Goal: Task Accomplishment & Management: Manage account settings

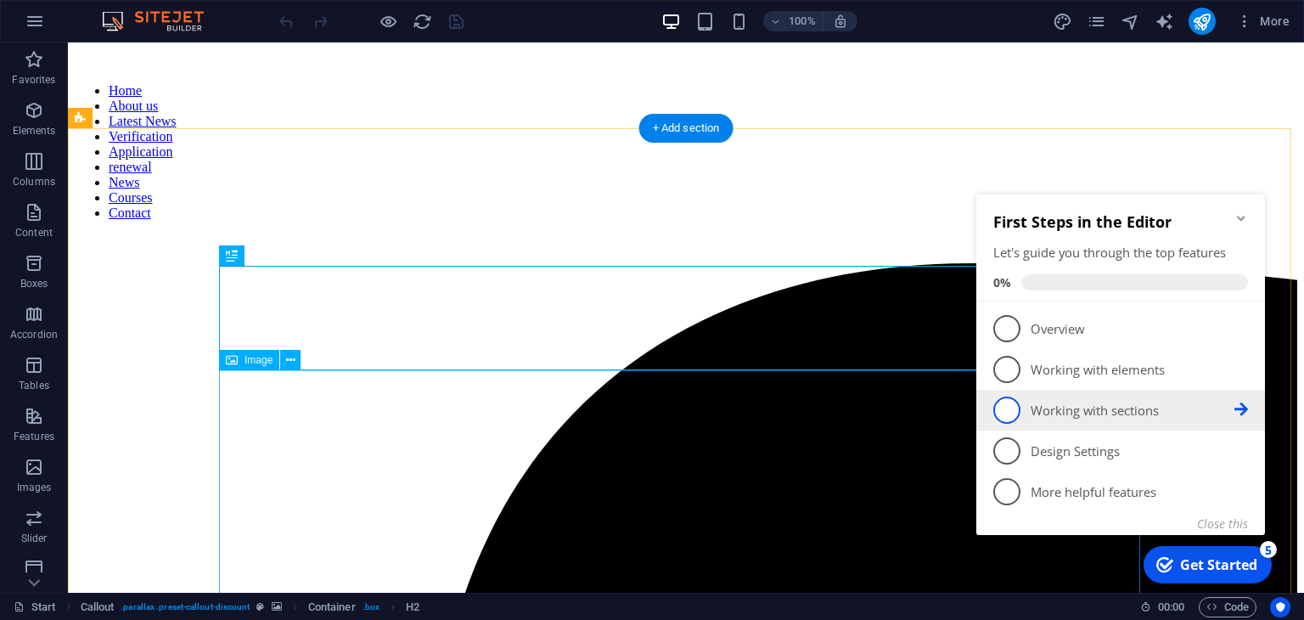
scroll to position [1283, 0]
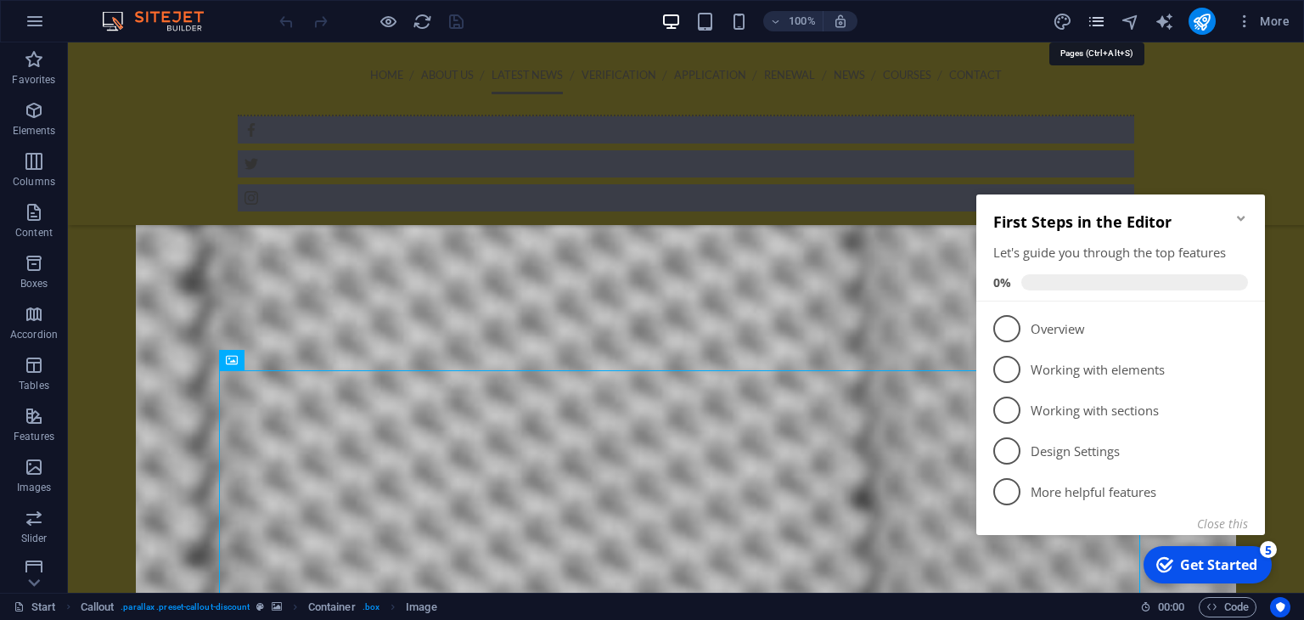
click at [1097, 23] on icon "pages" at bounding box center [1096, 22] width 20 height 20
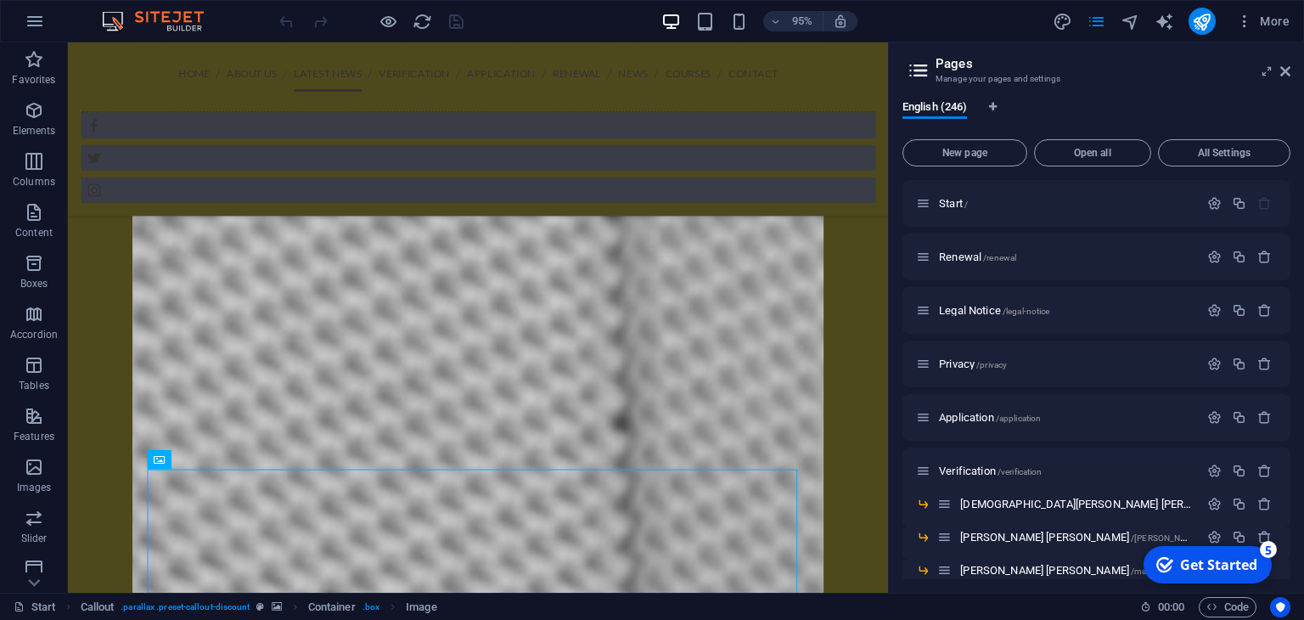
drag, startPoint x: 1286, startPoint y: 188, endPoint x: 1290, endPoint y: 211, distance: 24.1
click at [1290, 211] on div "English (246) New page Open all All Settings Start / Renewal /renewal Legal Not…" at bounding box center [1096, 340] width 415 height 506
click at [1285, 193] on div "Start /" at bounding box center [1096, 203] width 388 height 47
click at [1289, 193] on div "Start / Renewal /renewal Legal Notice /legal-notice Privacy /privacy Applicatio…" at bounding box center [1096, 379] width 388 height 399
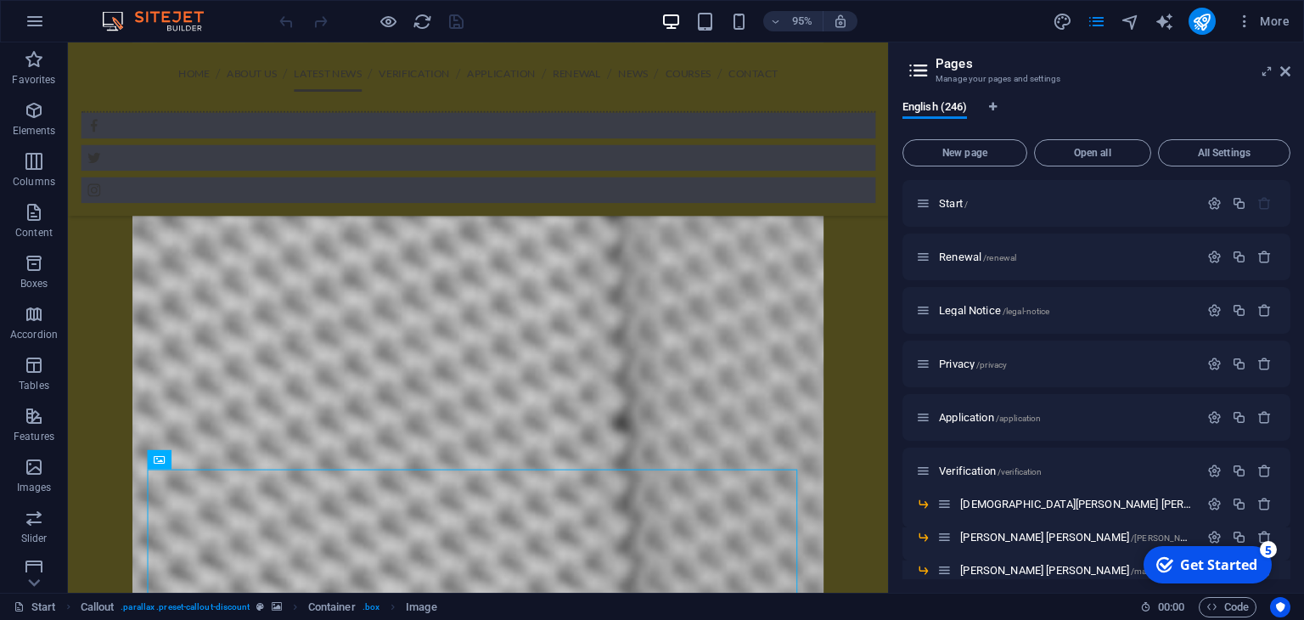
click at [1289, 193] on div "Start / Renewal /renewal Legal Notice /legal-notice Privacy /privacy Applicatio…" at bounding box center [1096, 379] width 388 height 399
drag, startPoint x: 1289, startPoint y: 193, endPoint x: 1283, endPoint y: 285, distance: 92.7
click at [1283, 285] on div "Start / Renewal /renewal Legal Notice /legal-notice Privacy /privacy Applicatio…" at bounding box center [1096, 379] width 388 height 399
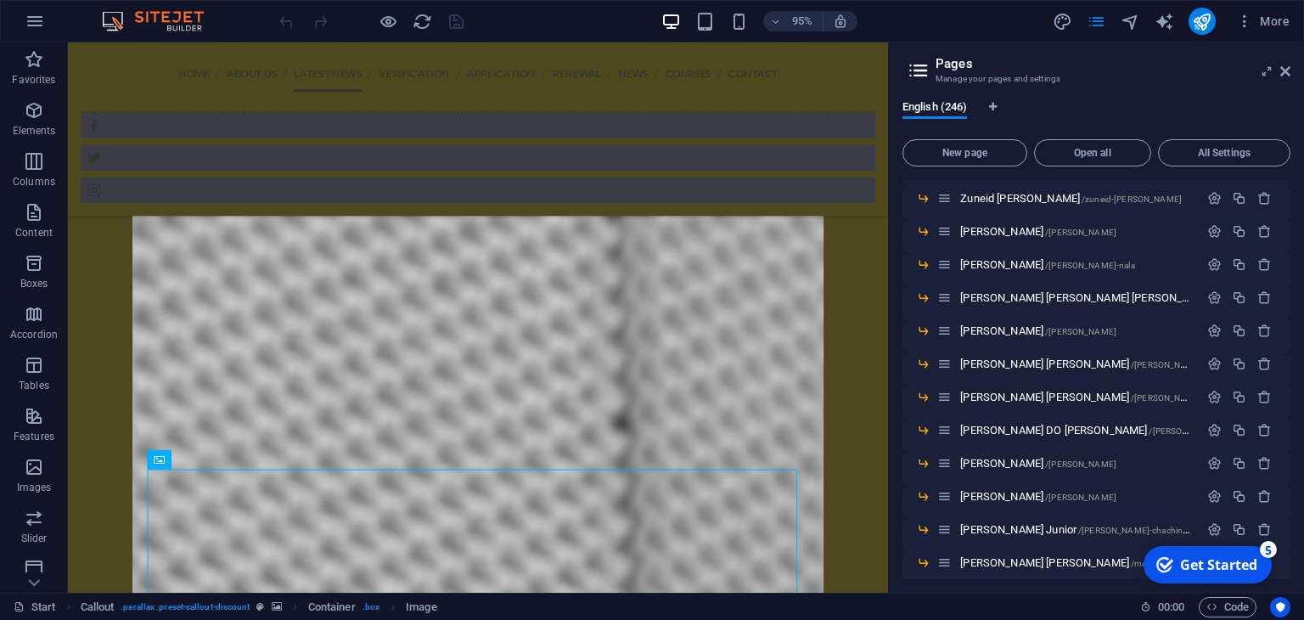
scroll to position [7907, 0]
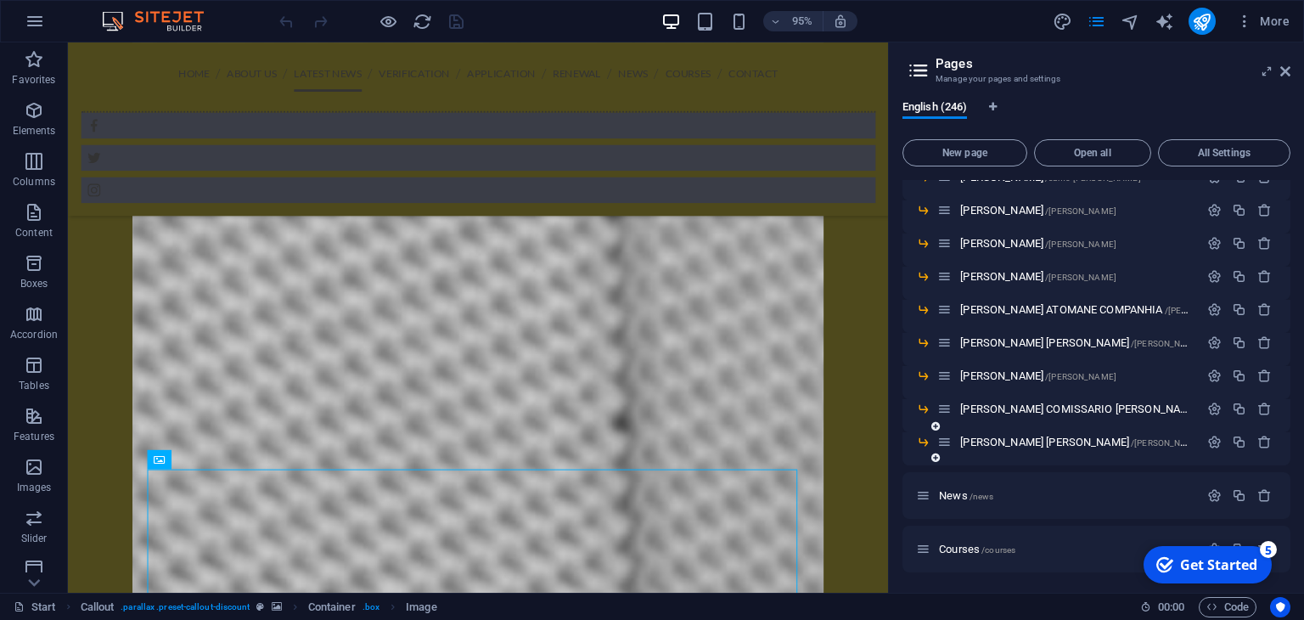
click at [935, 461] on icon at bounding box center [935, 457] width 8 height 10
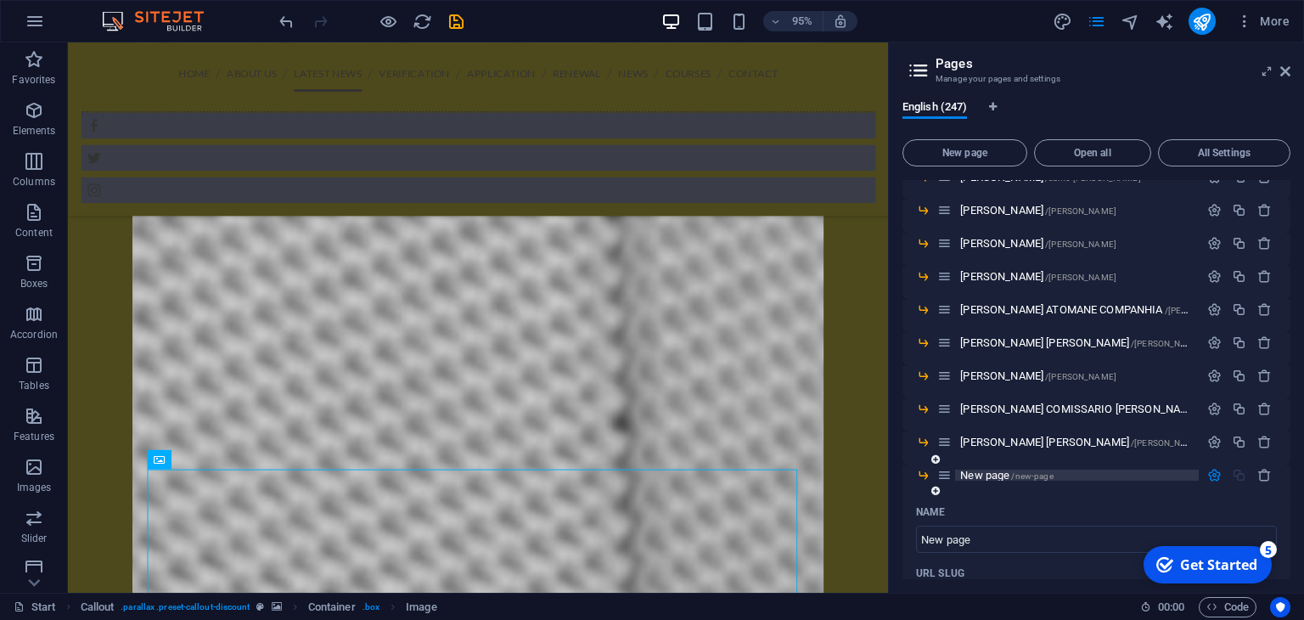
click at [966, 474] on span "New page /new-page" at bounding box center [1006, 475] width 93 height 13
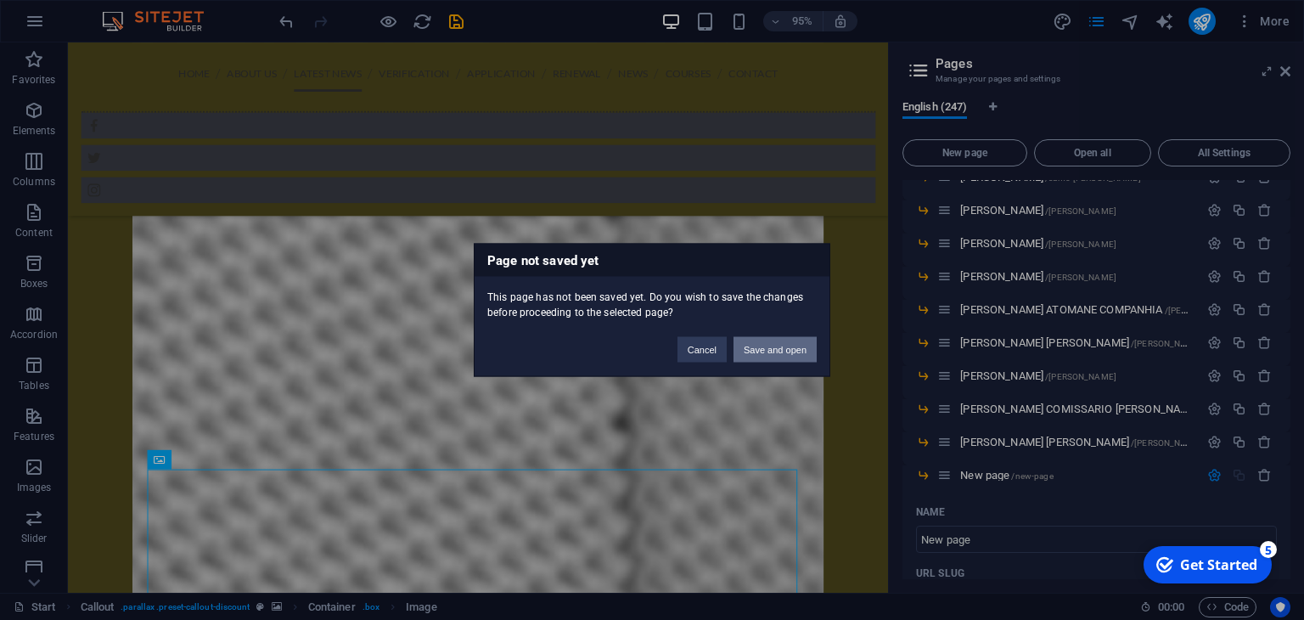
click at [750, 356] on button "Save and open" at bounding box center [774, 349] width 83 height 25
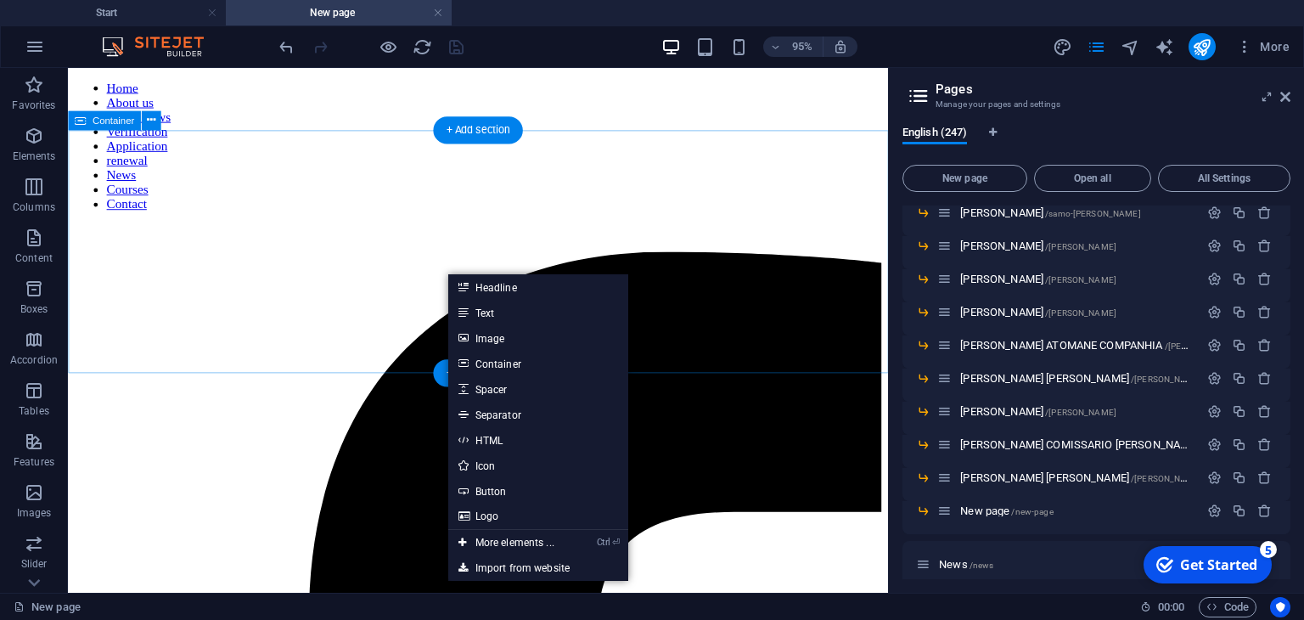
scroll to position [0, 0]
click at [518, 340] on link "Image" at bounding box center [538, 337] width 180 height 25
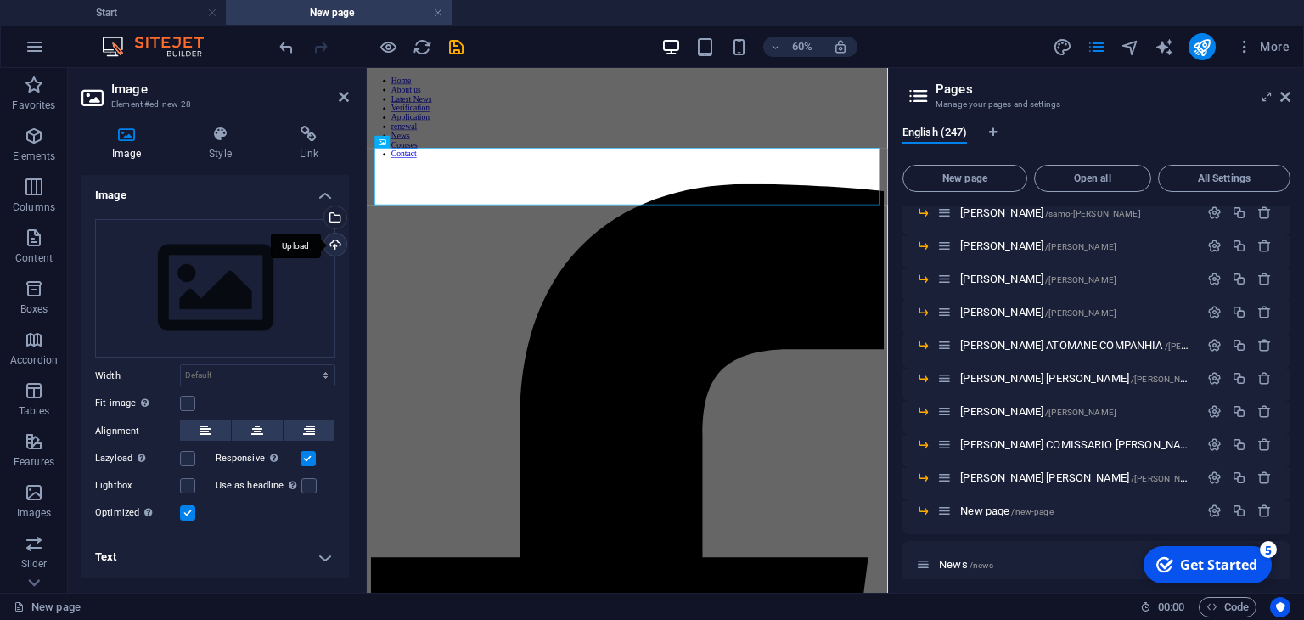
click at [334, 250] on div "Upload" at bounding box center [333, 245] width 25 height 25
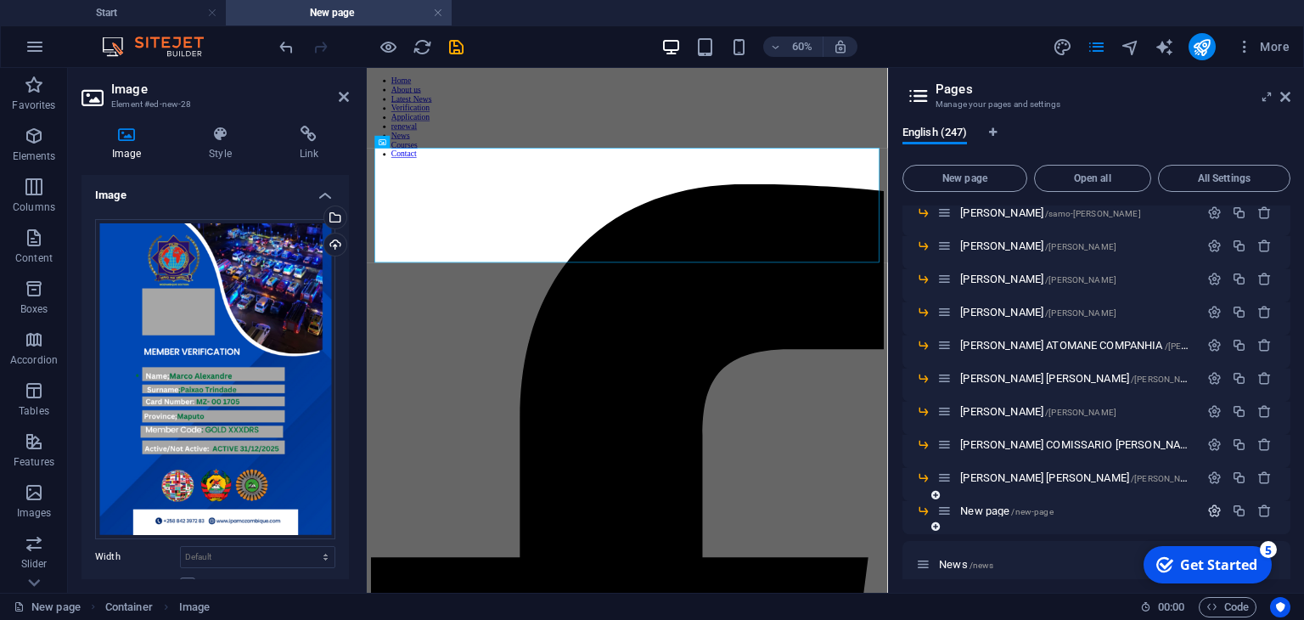
click at [1209, 510] on icon "button" at bounding box center [1214, 510] width 14 height 14
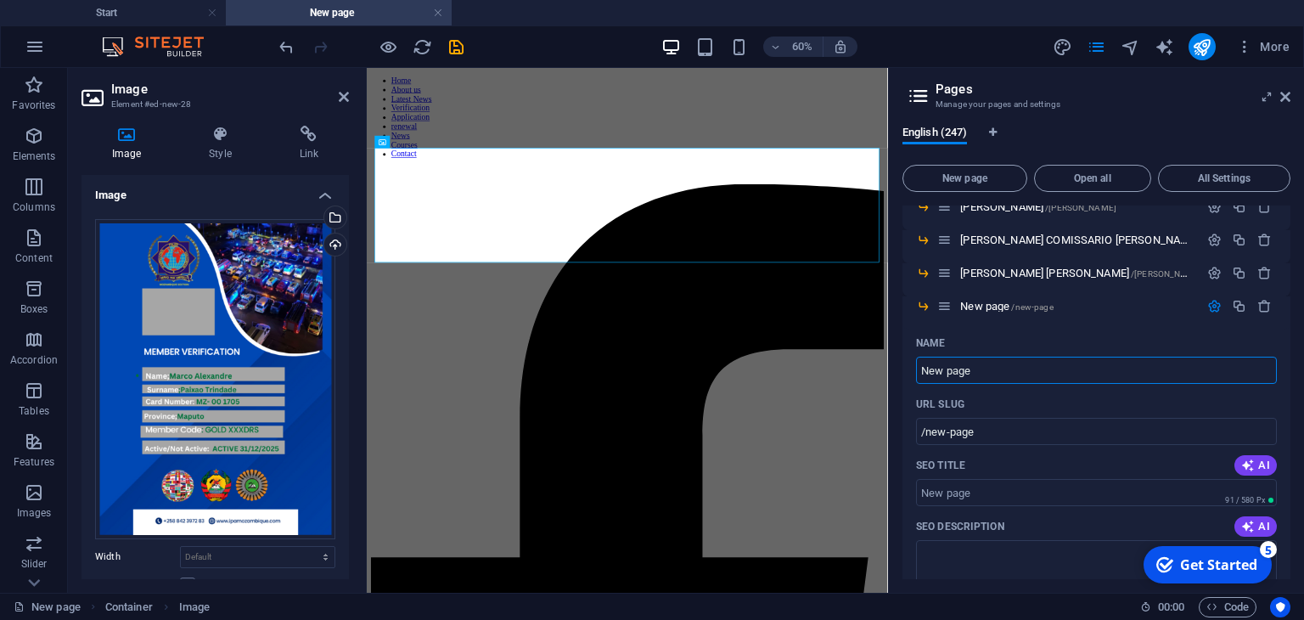
scroll to position [8069, 0]
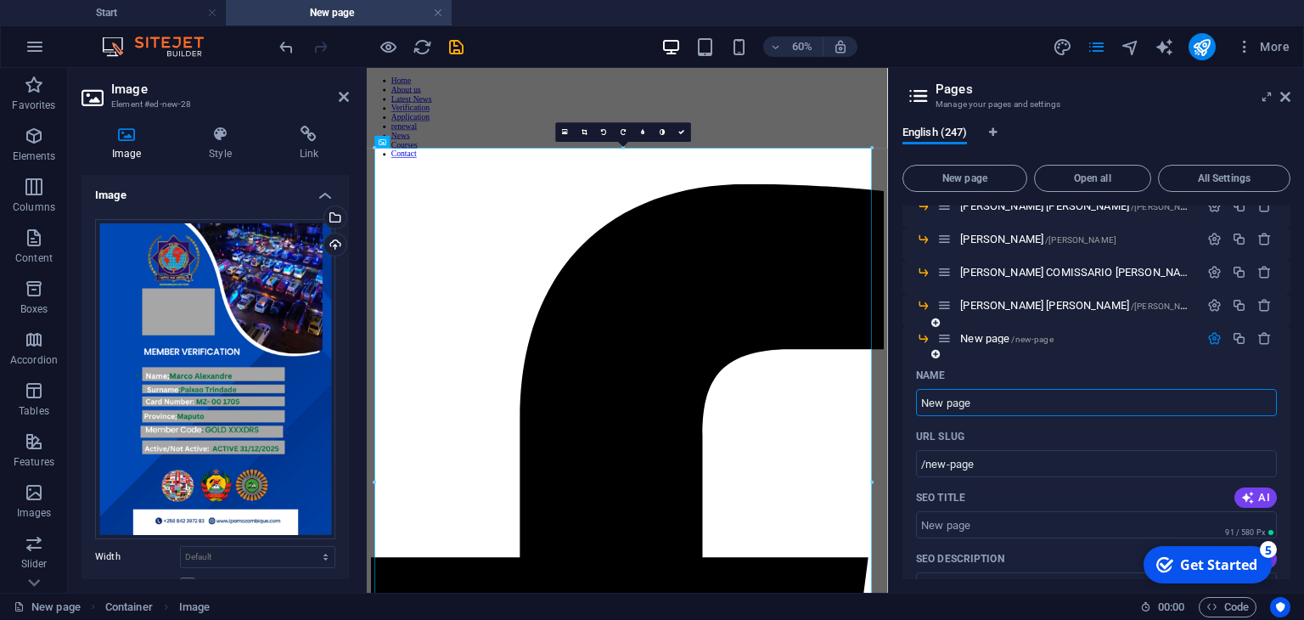
click at [1164, 405] on input "New page" at bounding box center [1096, 402] width 361 height 27
type input "N"
type input "/new-pag"
type input "[PERSON_NAME]"
type input "/"
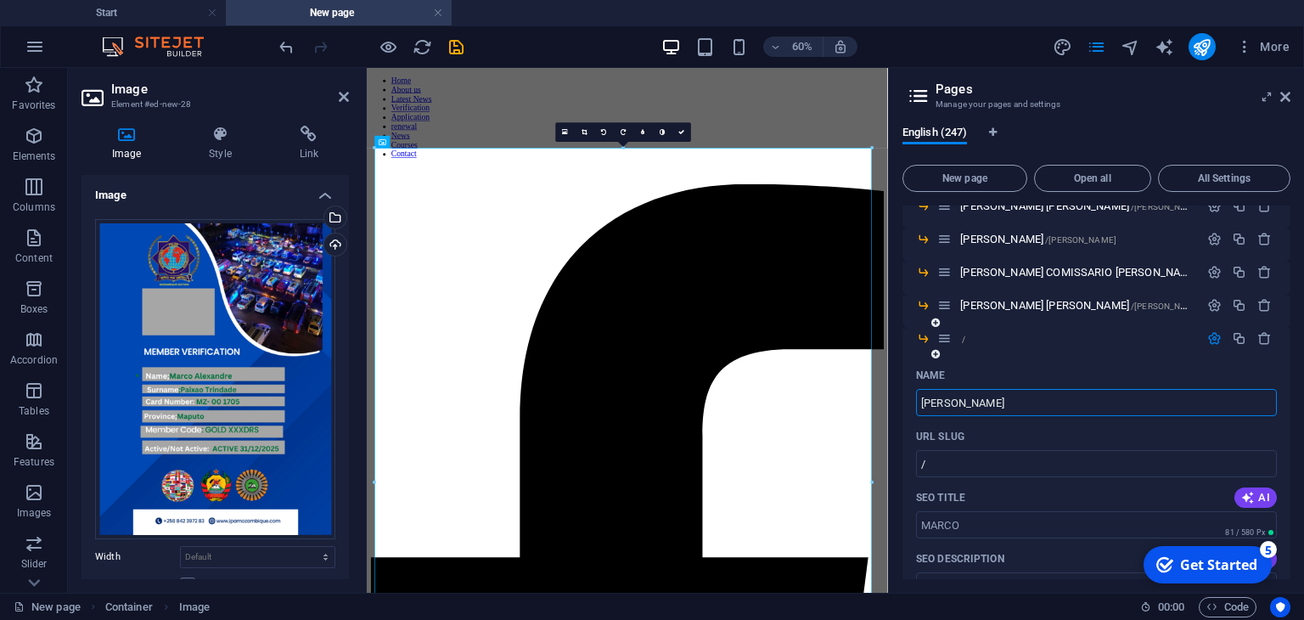
type input "[PERSON_NAME]"
type input "/[PERSON_NAME]"
type input "[PERSON_NAME]"
type input "/[PERSON_NAME]"
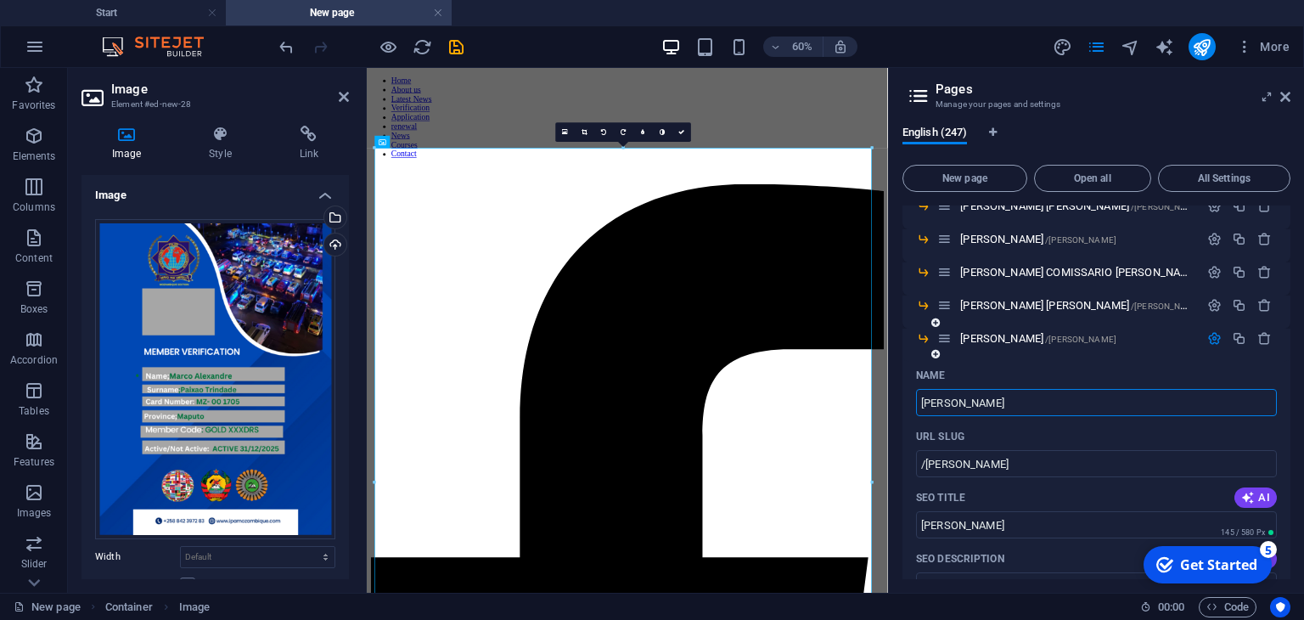
type input "[PERSON_NAME]"
type input "/[PERSON_NAME]"
type input "[PERSON_NAME]"
type input "[PERSON_NAME] TRI"
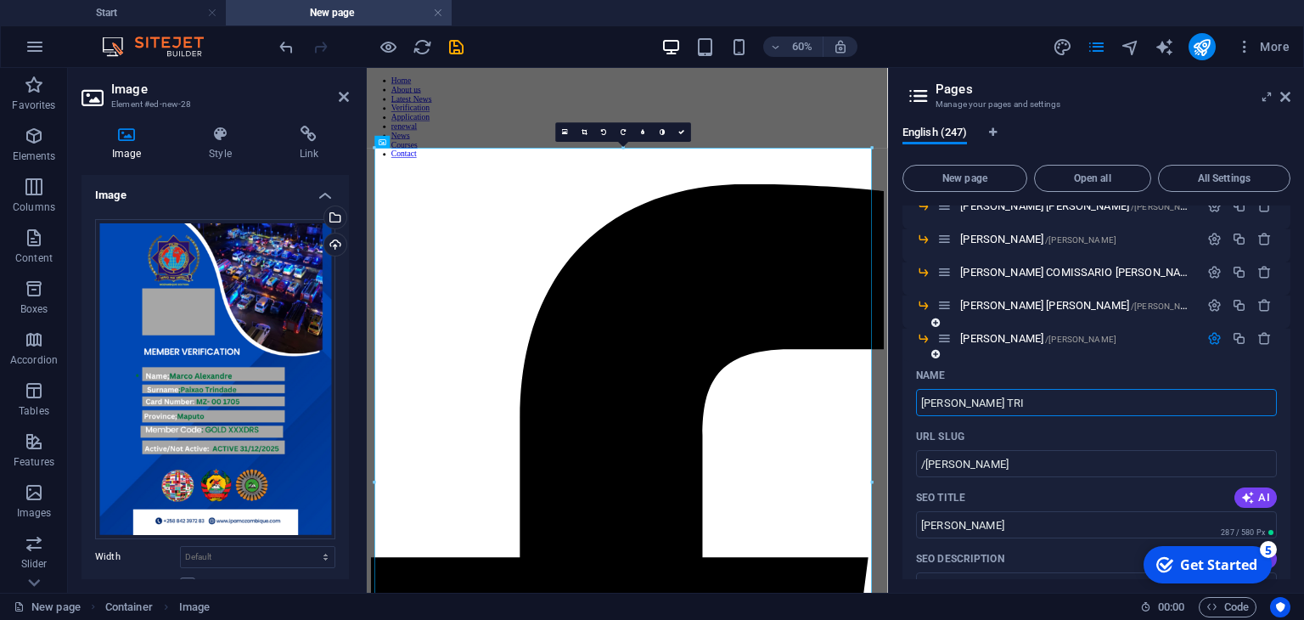
type input "/[PERSON_NAME]"
type input "[PERSON_NAME]"
type input "[PERSON_NAME] PAIXAO [PERSON_NAME]"
type input "/[PERSON_NAME]-trin"
type input "[PERSON_NAME]"
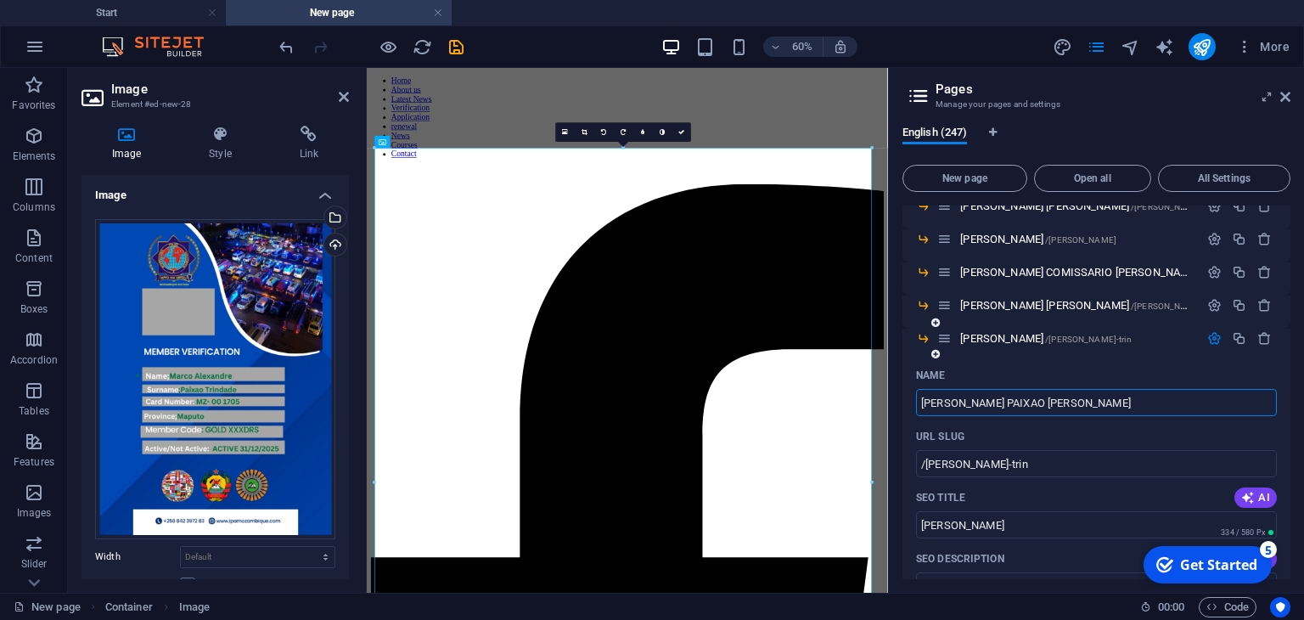
type input "[PERSON_NAME] PAIXAO [PERSON_NAME]"
type input "/[PERSON_NAME]"
type input "[PERSON_NAME] PAIXAO [PERSON_NAME]"
click at [682, 129] on icon at bounding box center [681, 132] width 6 height 6
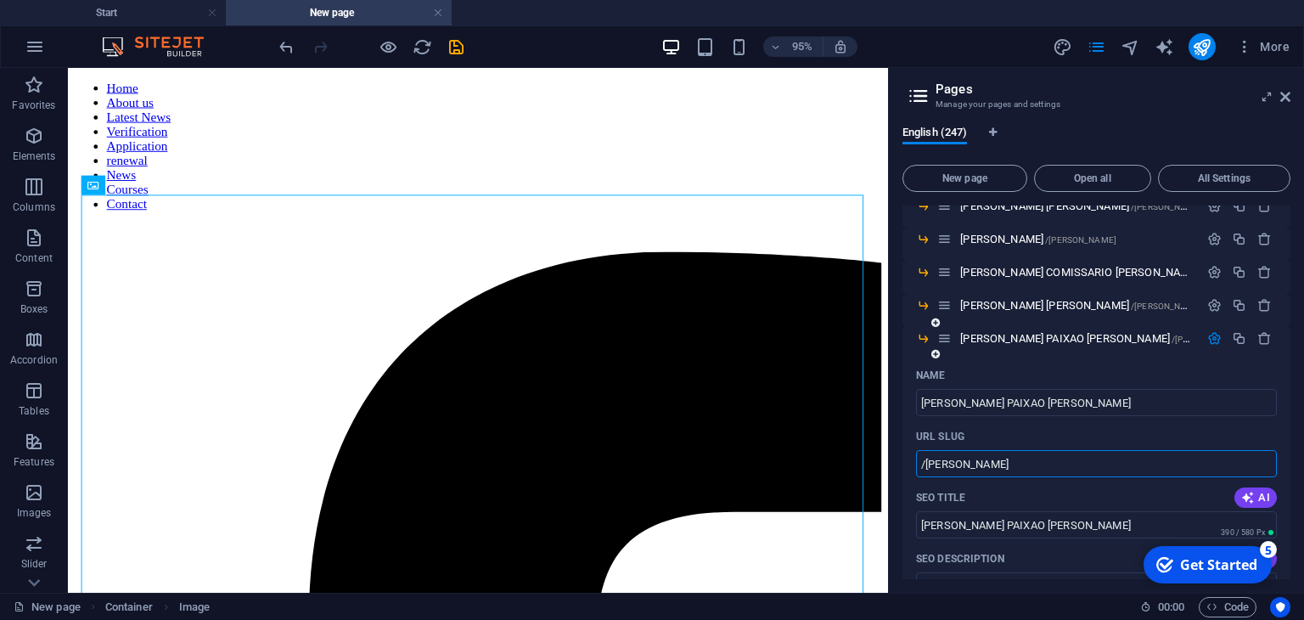
drag, startPoint x: 923, startPoint y: 463, endPoint x: 1109, endPoint y: 459, distance: 185.1
click at [1109, 459] on input "/[PERSON_NAME]" at bounding box center [1096, 463] width 361 height 27
click at [1202, 52] on icon "publish" at bounding box center [1202, 47] width 20 height 20
